Goal: Navigation & Orientation: Find specific page/section

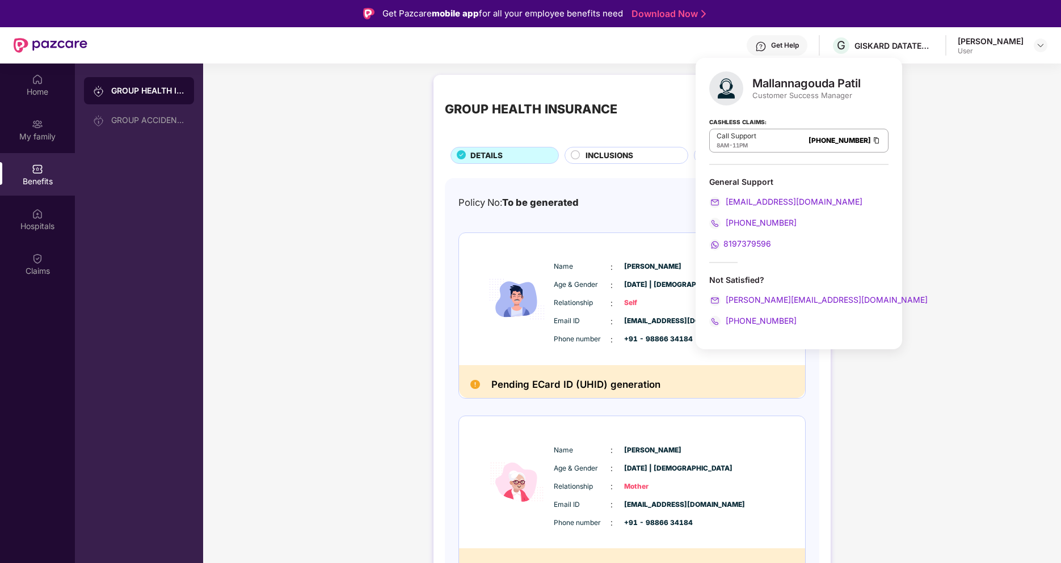
click at [354, 269] on div "GROUP HEALTH INSURANCE DETAILS INCLUSIONS EXCLUSIONS Policy No: To be generated…" at bounding box center [632, 361] width 858 height 584
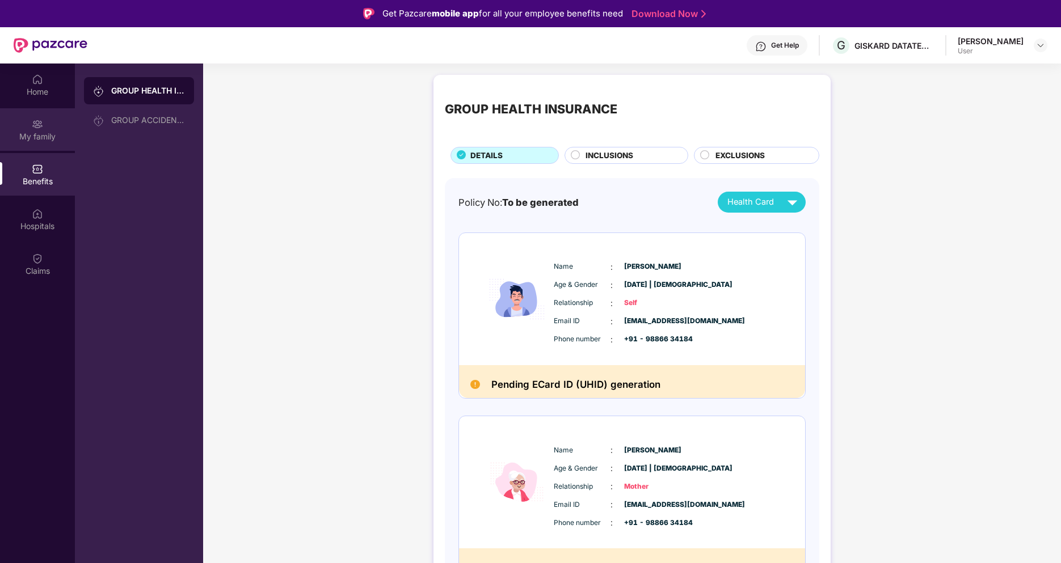
click at [36, 132] on div "My family" at bounding box center [37, 136] width 75 height 11
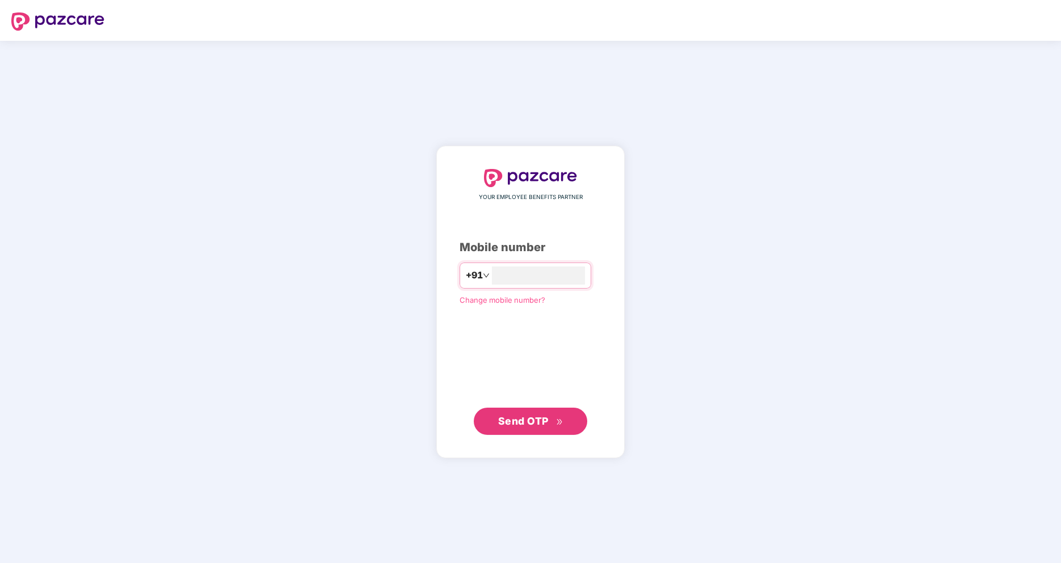
type input "*"
type input "**********"
click at [532, 423] on span "Send OTP" at bounding box center [523, 421] width 50 height 12
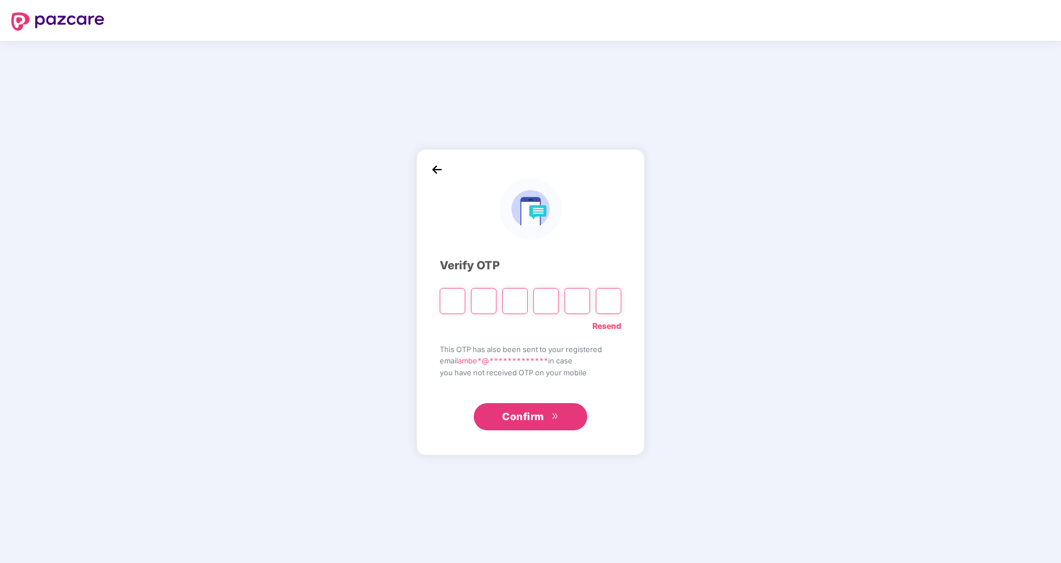
type input "*"
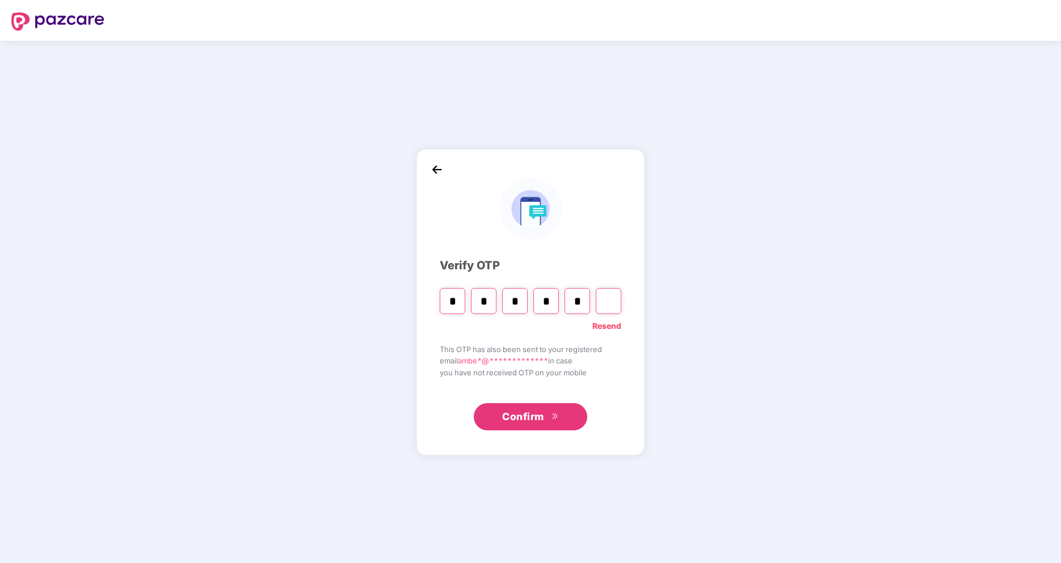
type input "*"
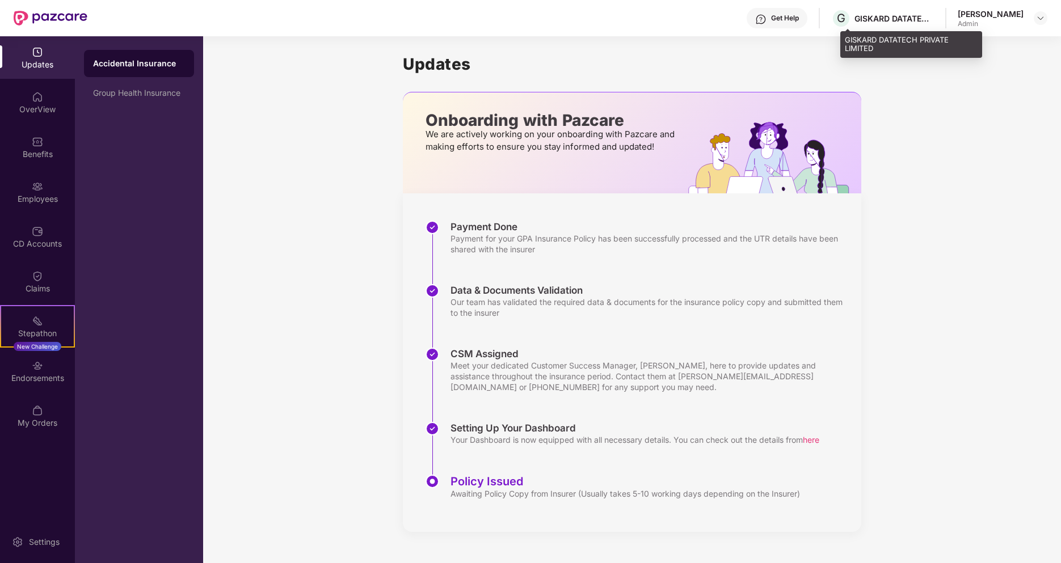
click at [896, 19] on div "GISKARD DATATECH PRIVATE LIMITED" at bounding box center [893, 18] width 79 height 11
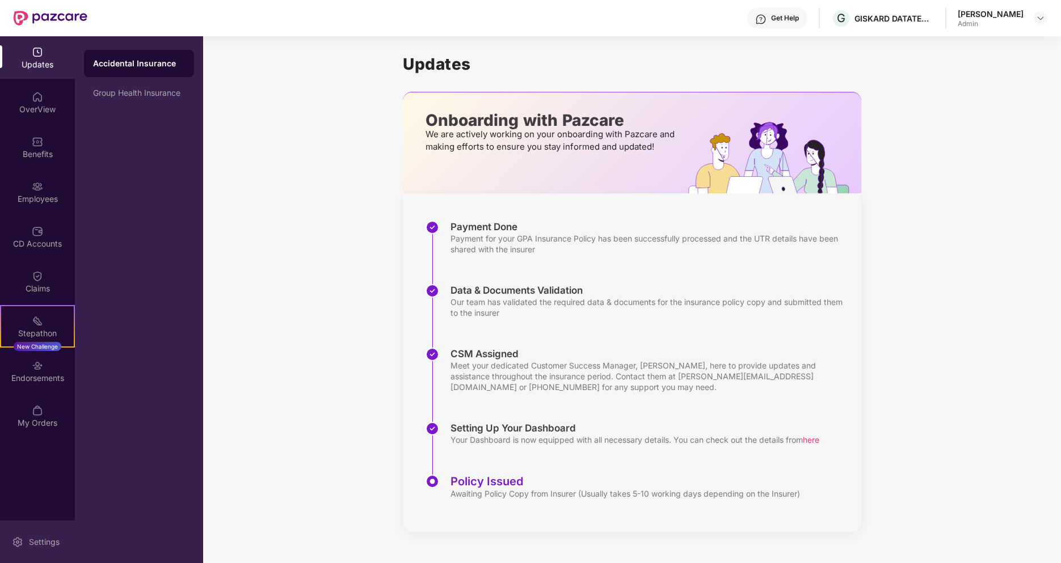
click at [34, 541] on div "Settings" at bounding box center [44, 542] width 37 height 11
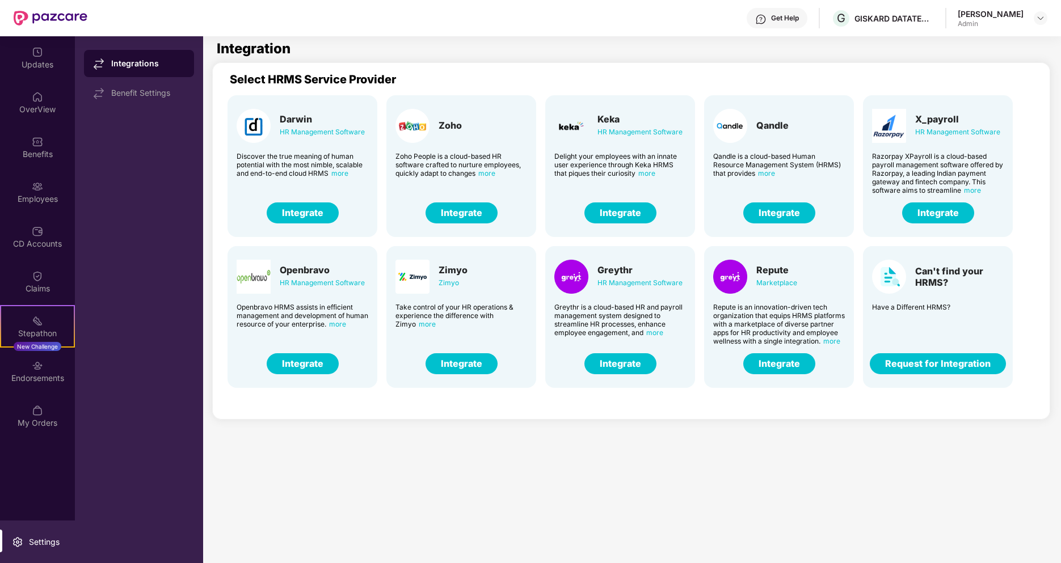
click at [970, 193] on span "more" at bounding box center [972, 190] width 17 height 9
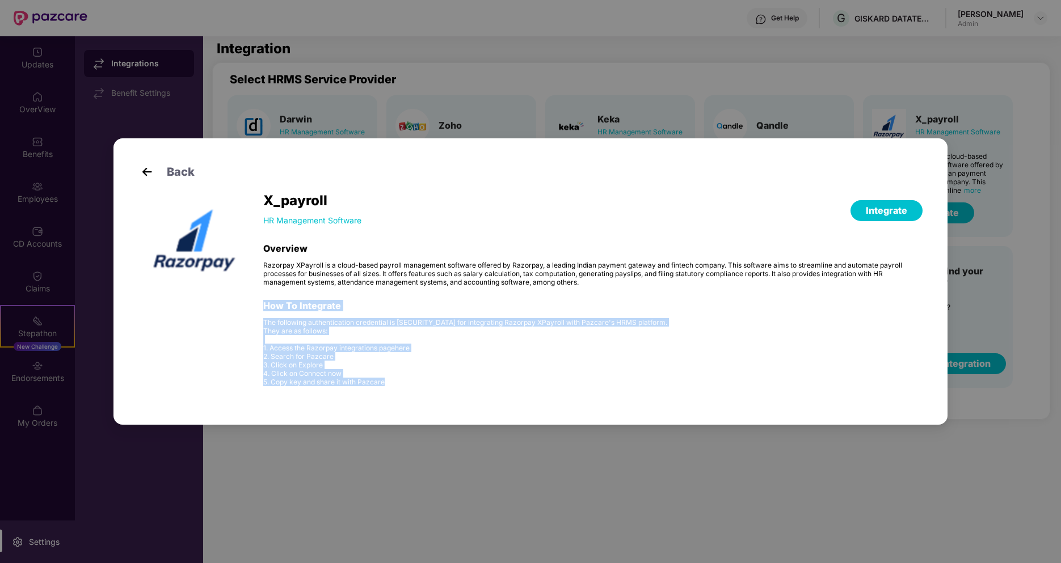
drag, startPoint x: 404, startPoint y: 384, endPoint x: 418, endPoint y: 292, distance: 92.9
click at [418, 292] on div "Overview Razorpay XPayroll is a cloud-based payroll management software offered…" at bounding box center [592, 315] width 659 height 144
drag, startPoint x: 418, startPoint y: 292, endPoint x: 430, endPoint y: 403, distance: 112.4
click at [430, 403] on div "Back X_payroll HR Management Software Integrate Overview Razorpay XPayroll is a…" at bounding box center [530, 281] width 834 height 287
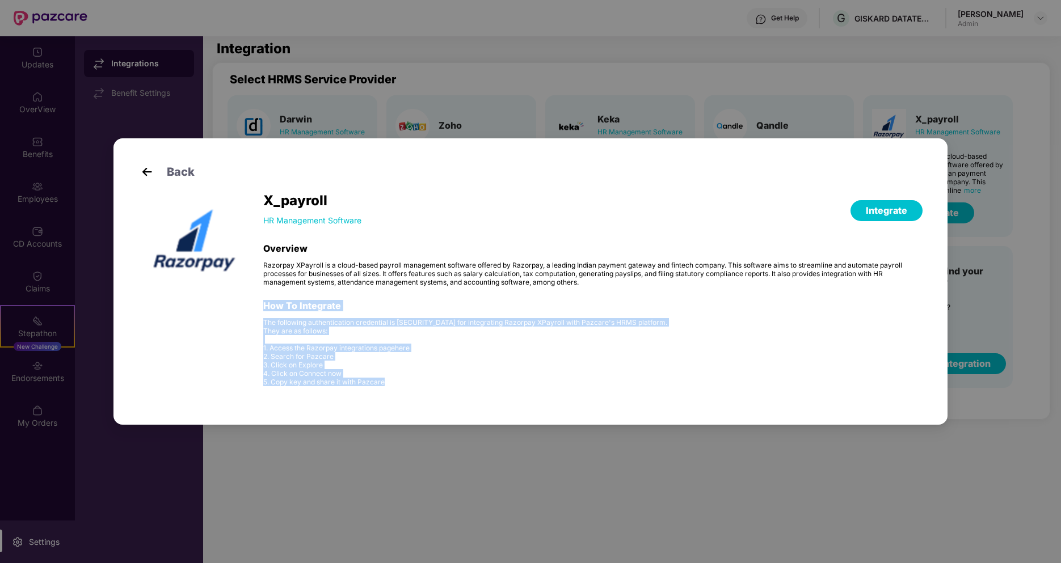
click at [431, 392] on div "X_payroll HR Management Software Integrate Overview Razorpay XPayroll is a clou…" at bounding box center [592, 297] width 659 height 206
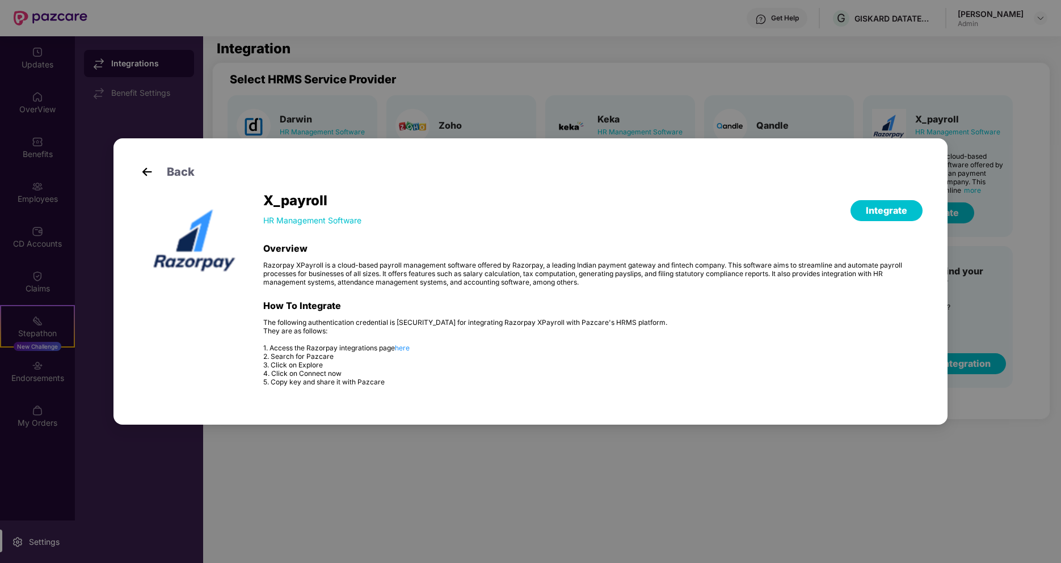
click at [826, 487] on div "Back X_payroll HR Management Software Integrate Overview Razorpay XPayroll is a…" at bounding box center [530, 281] width 1061 height 563
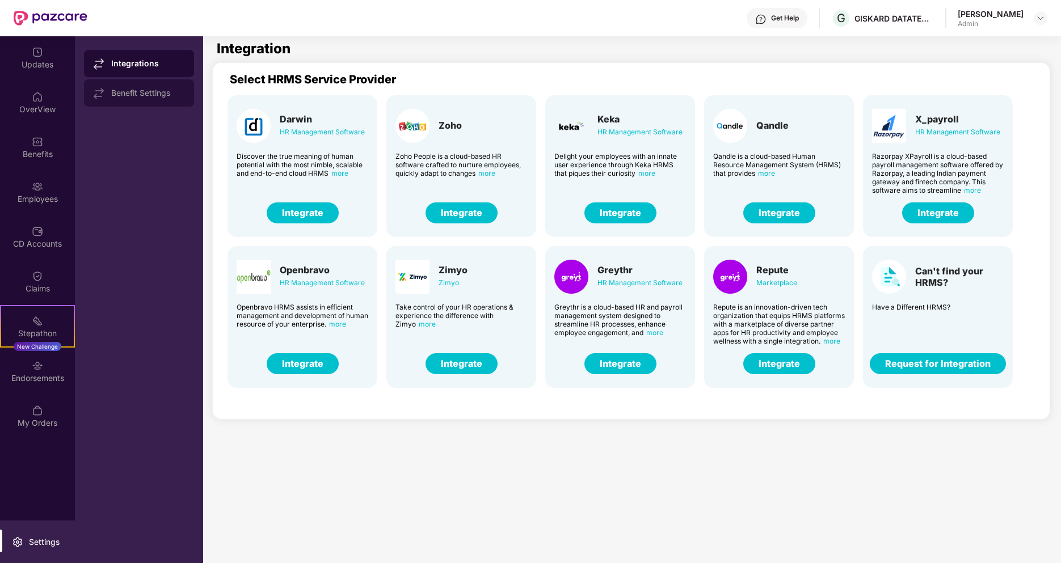
click at [121, 89] on div "Benefit Settings" at bounding box center [148, 93] width 74 height 9
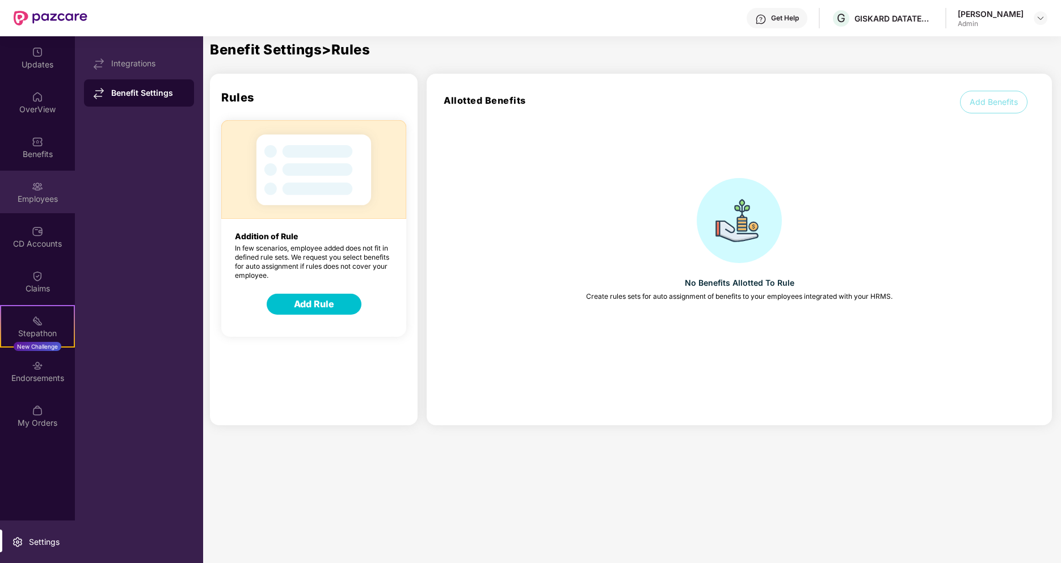
click at [36, 208] on div "Employees" at bounding box center [37, 192] width 75 height 43
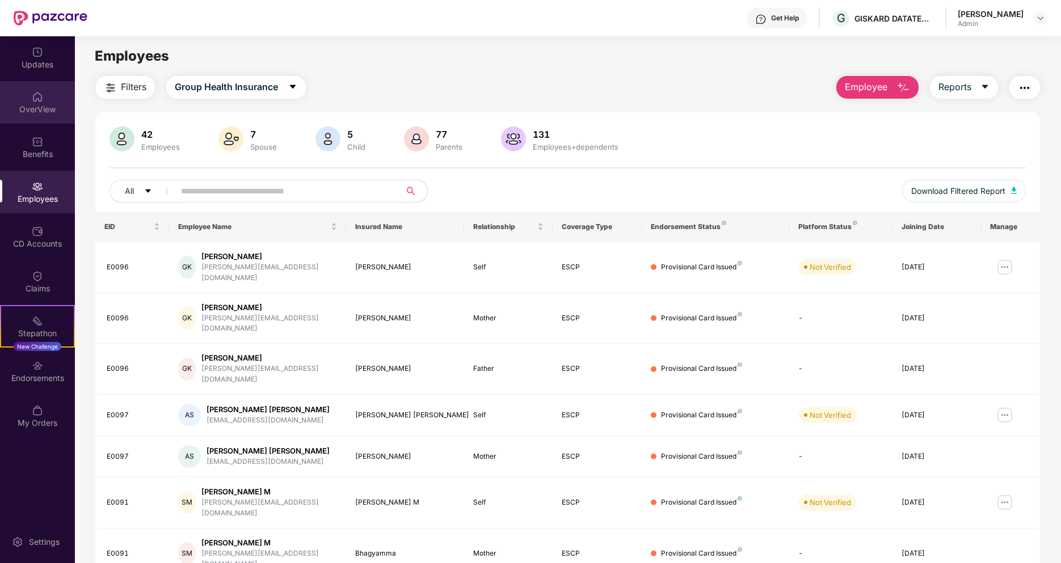
click at [37, 112] on div "OverView" at bounding box center [37, 109] width 75 height 11
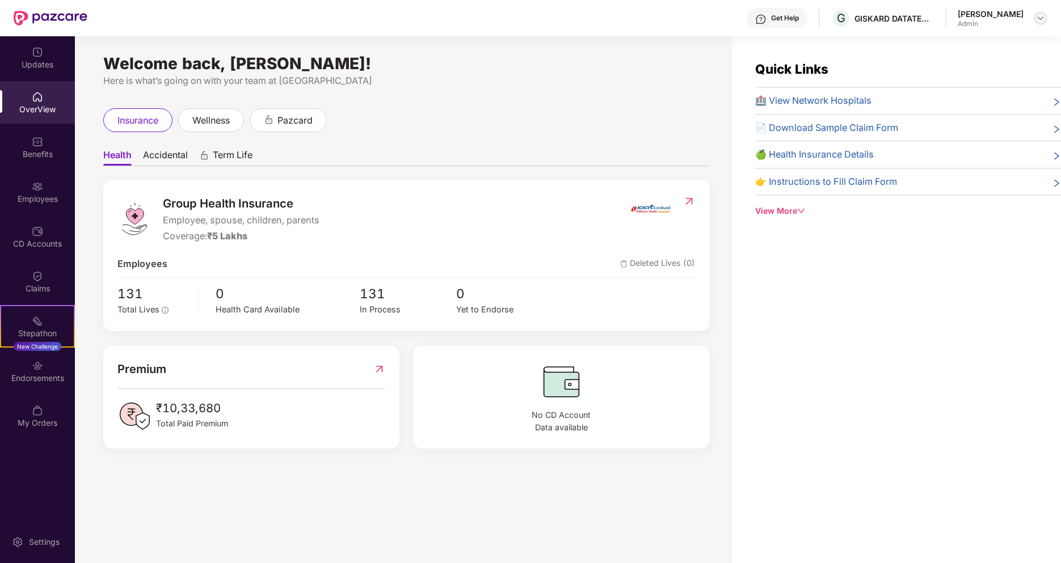
click at [1042, 16] on img at bounding box center [1040, 18] width 9 height 9
click at [41, 551] on div "Settings" at bounding box center [37, 542] width 75 height 43
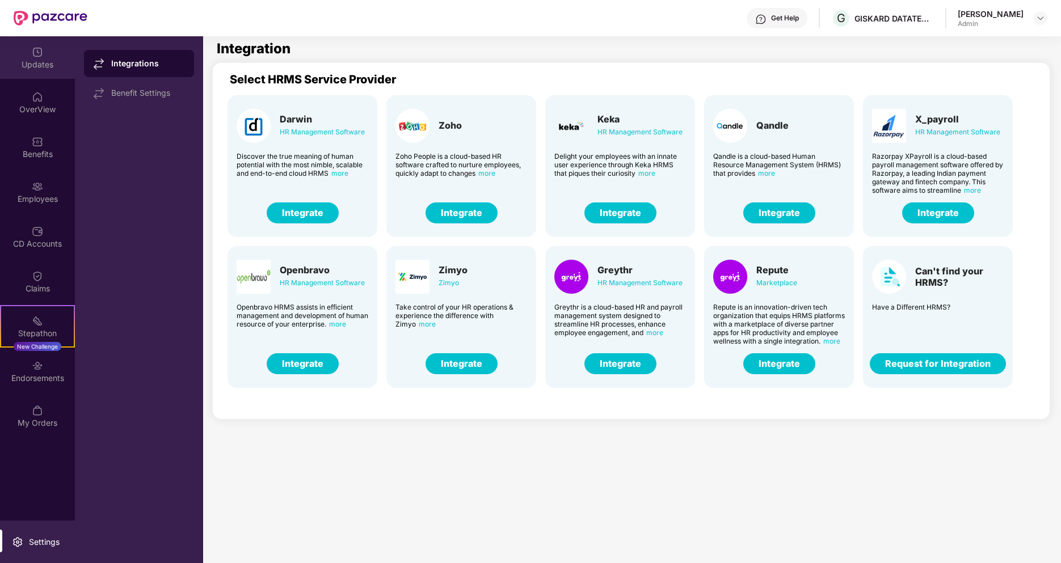
click at [36, 64] on div "Updates" at bounding box center [37, 64] width 75 height 11
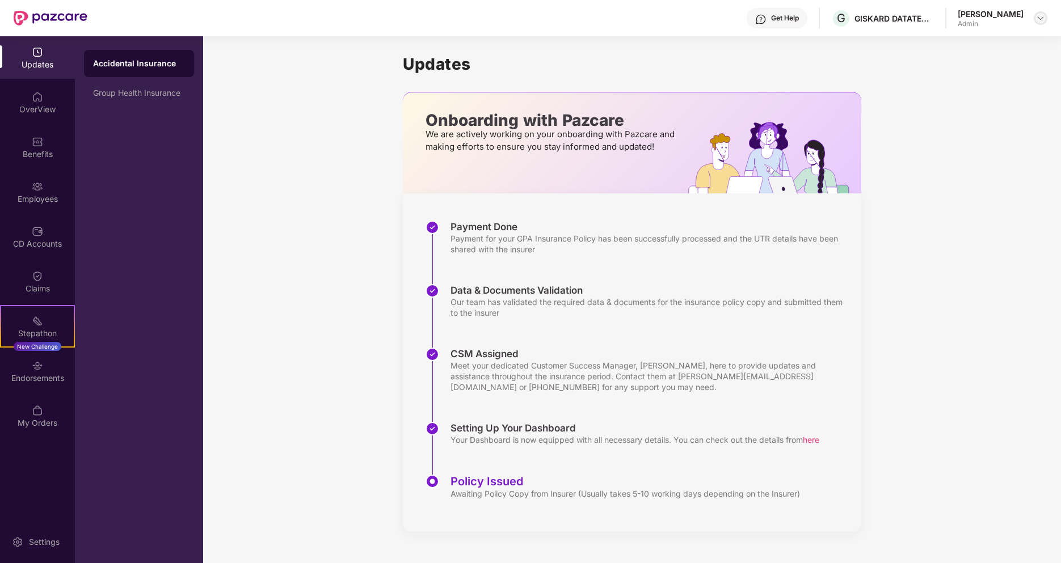
click at [1038, 16] on img at bounding box center [1040, 18] width 9 height 9
click at [960, 48] on div "Switch to User view" at bounding box center [987, 45] width 148 height 22
